Goal: Task Accomplishment & Management: Manage account settings

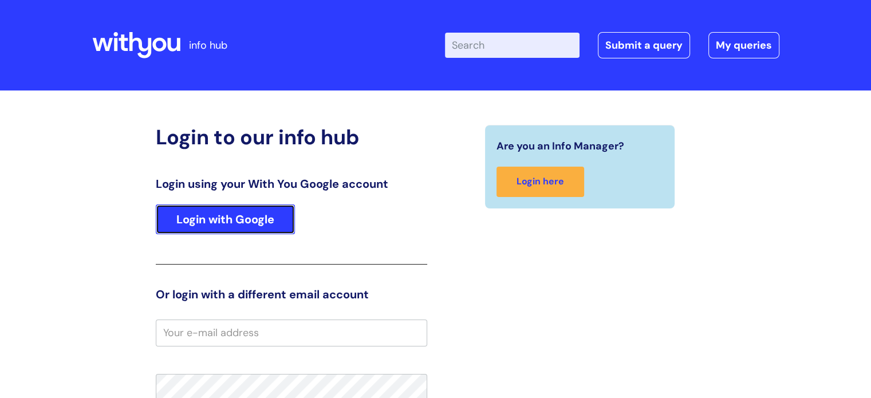
click at [238, 214] on link "Login with Google" at bounding box center [225, 219] width 139 height 30
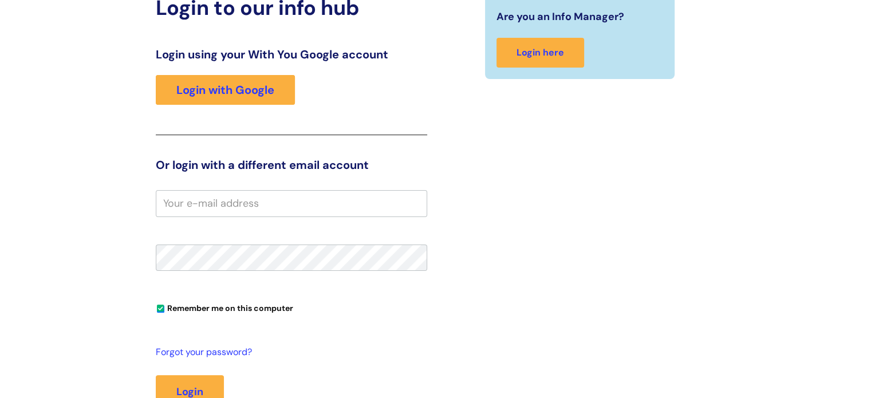
scroll to position [204, 0]
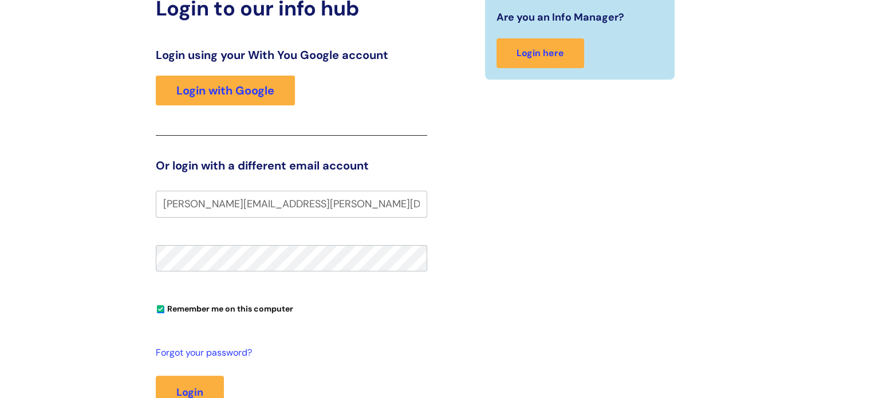
type input "[PERSON_NAME][EMAIL_ADDRESS][PERSON_NAME][DOMAIN_NAME]"
click at [156, 376] on button "Login" at bounding box center [190, 392] width 68 height 33
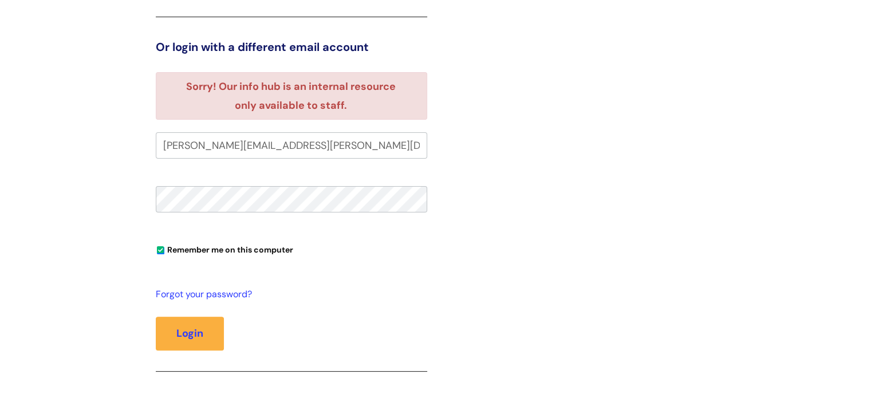
scroll to position [254, 0]
